Goal: Task Accomplishment & Management: Use online tool/utility

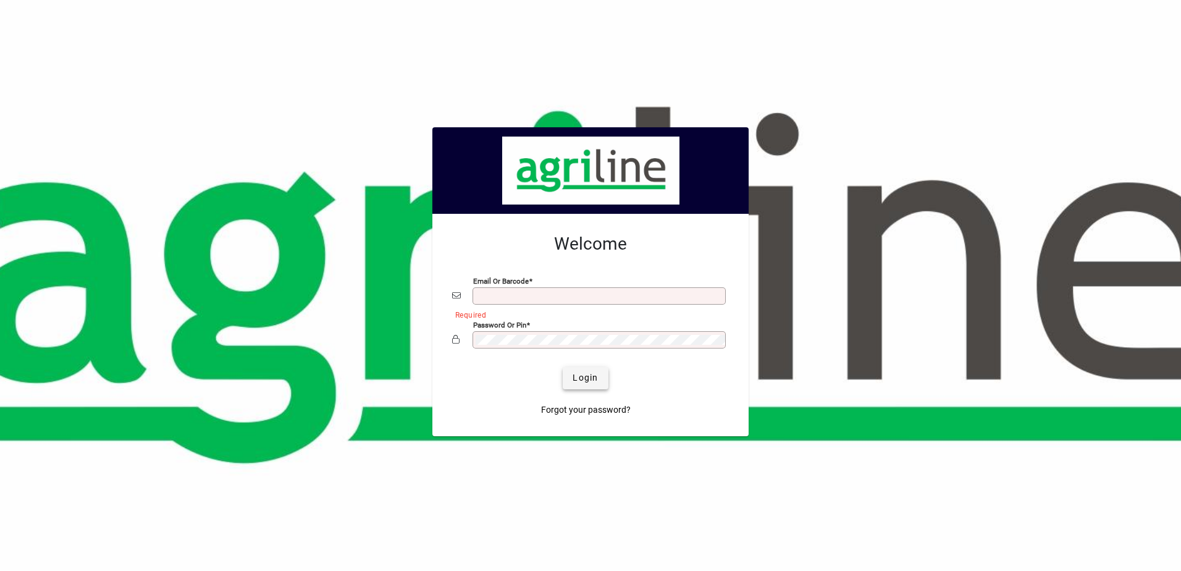
type input "**********"
click at [580, 376] on span "Login" at bounding box center [585, 377] width 25 height 13
